Goal: Navigation & Orientation: Go to known website

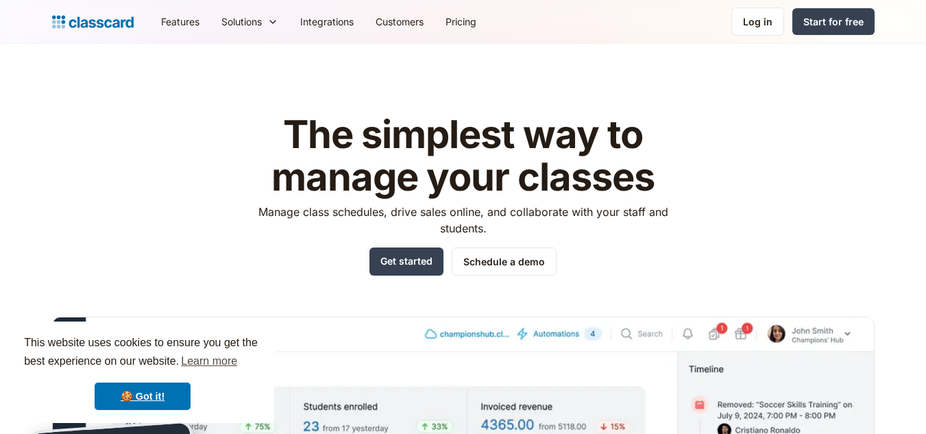
click at [748, 13] on link "Log in" at bounding box center [757, 22] width 53 height 28
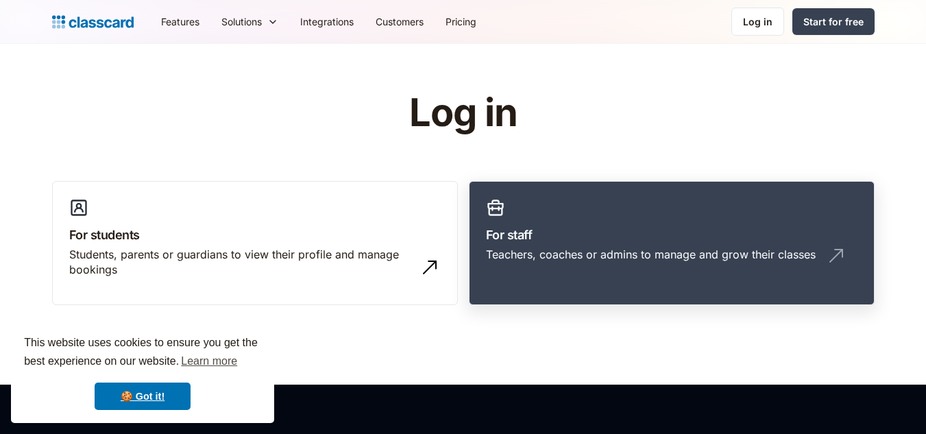
click at [656, 224] on link "For staff Teachers, coaches or admins to manage and grow their classes" at bounding box center [672, 243] width 406 height 125
